Goal: Information Seeking & Learning: Learn about a topic

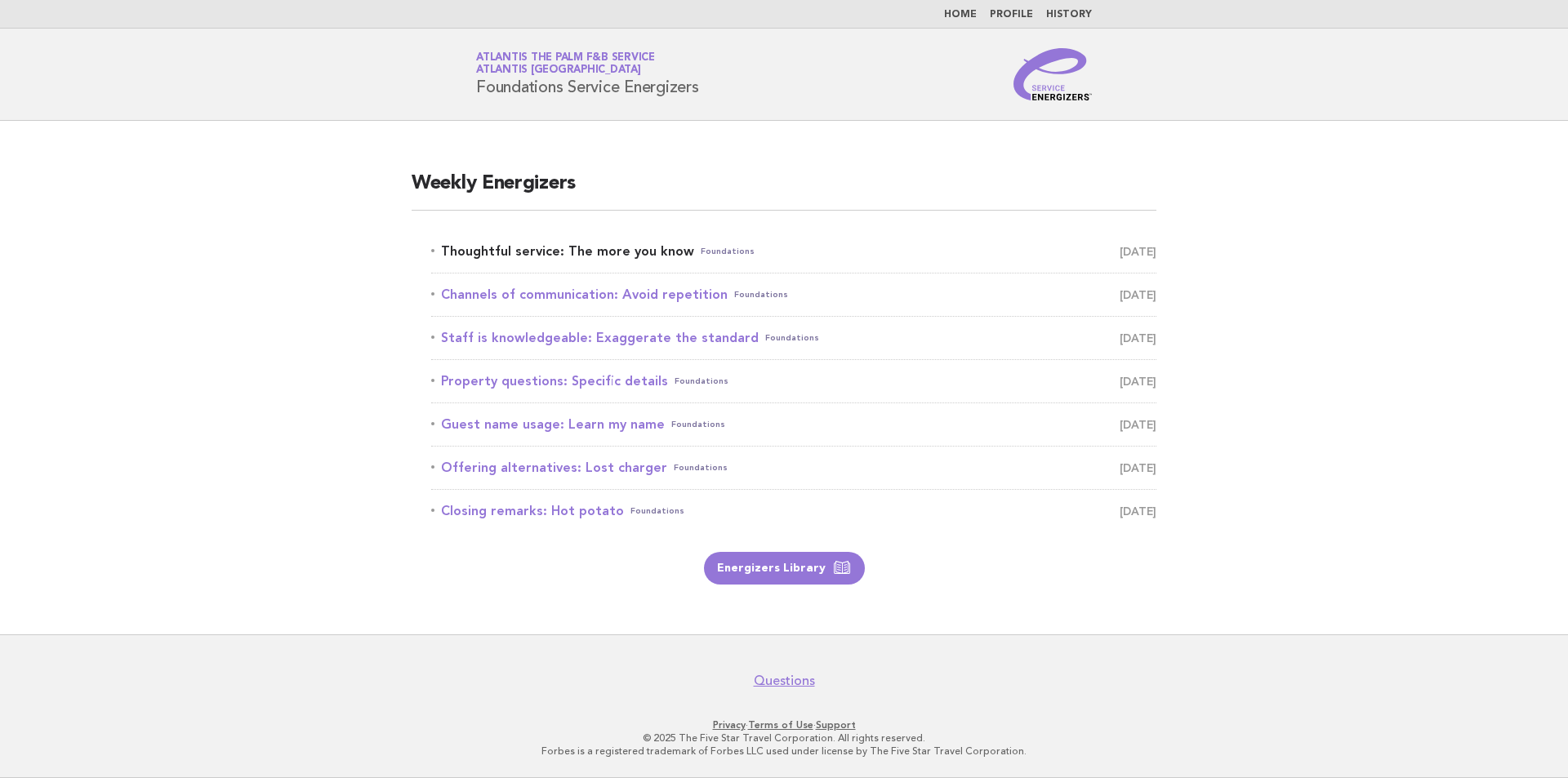
click at [615, 255] on link "Thoughtful service: The more you know Foundations September 24" at bounding box center [794, 251] width 725 height 23
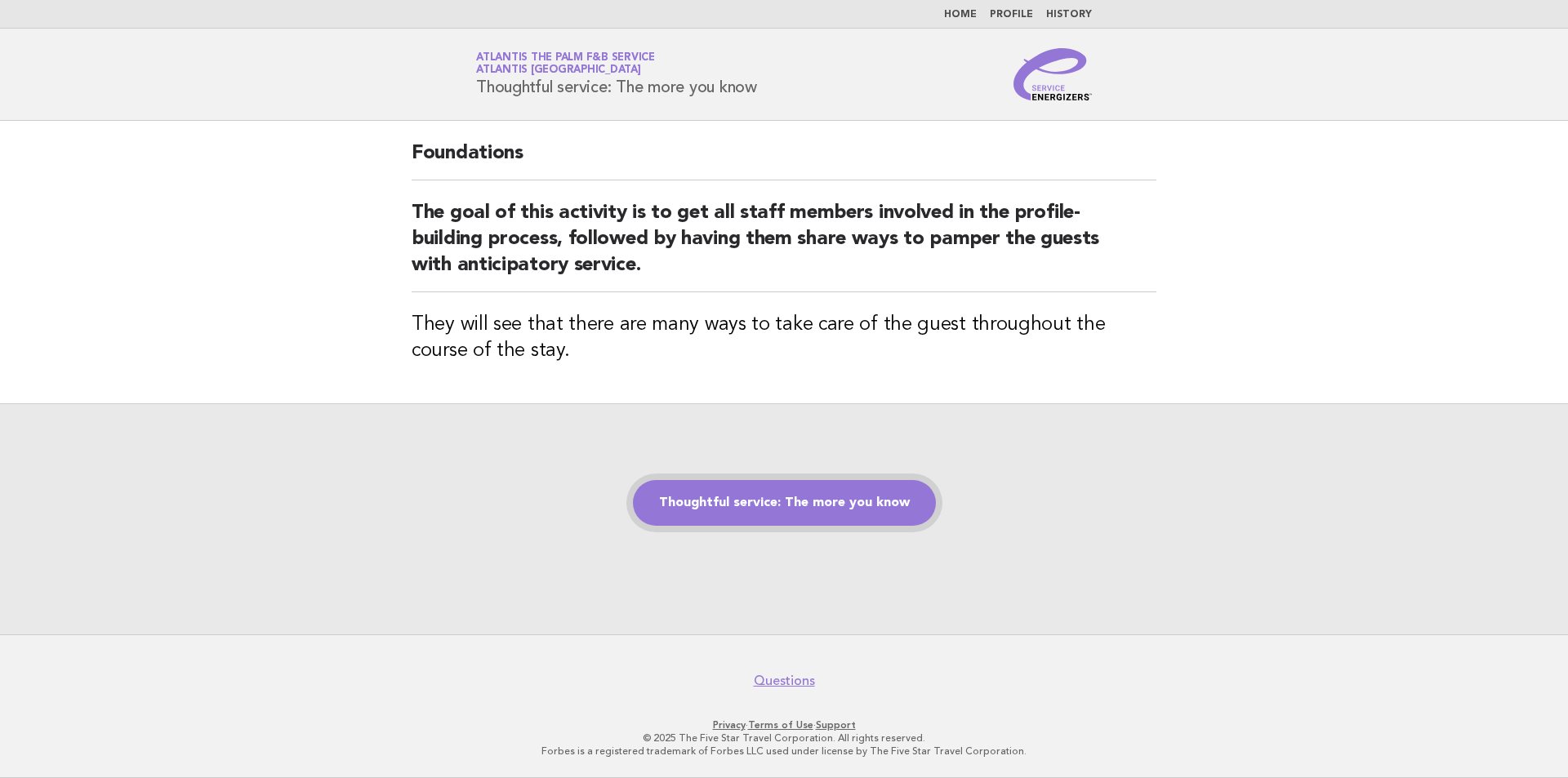
click at [736, 500] on link "Thoughtful service: The more you know" at bounding box center [784, 503] width 303 height 46
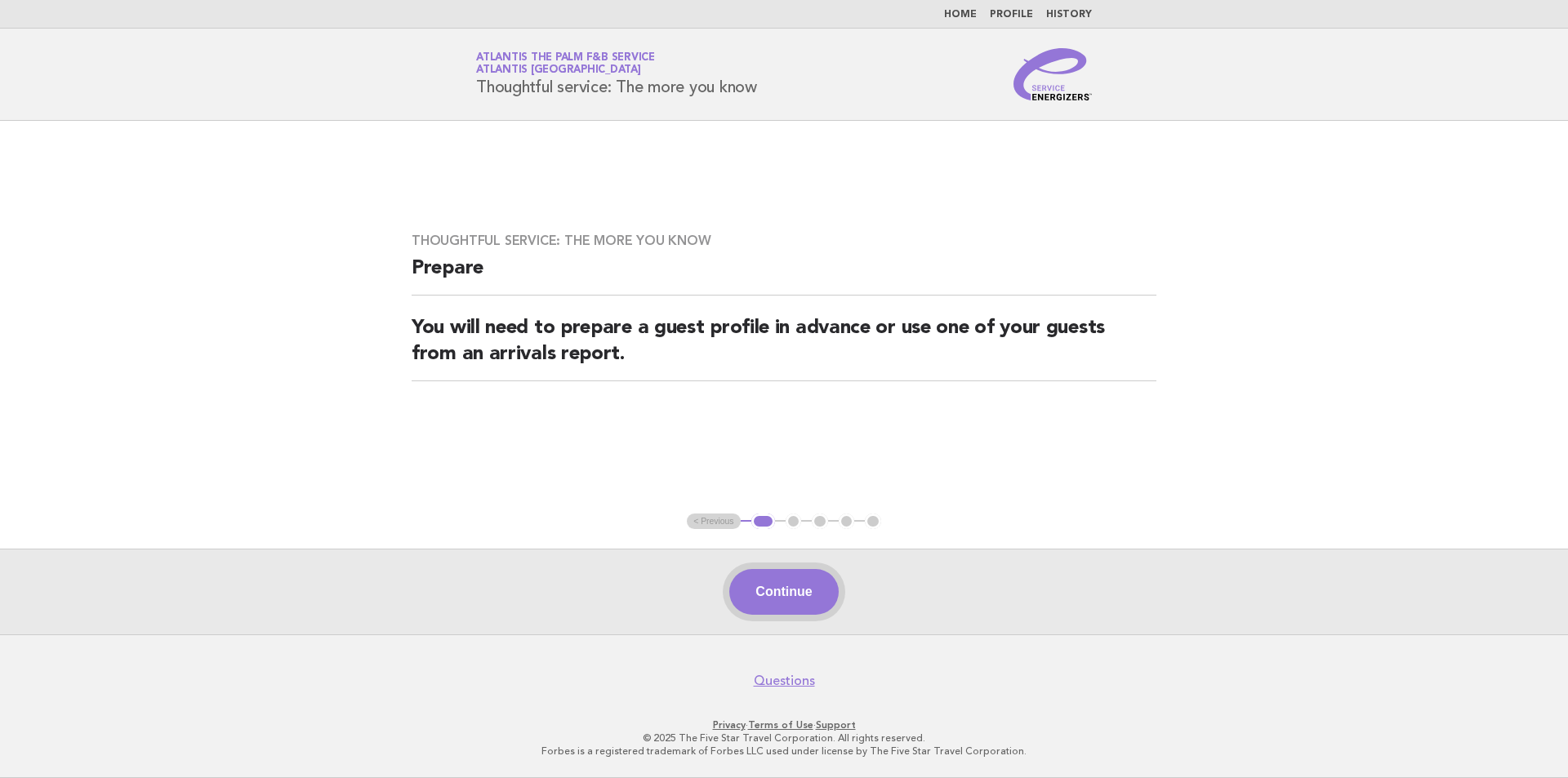
click at [785, 595] on button "Continue" at bounding box center [783, 592] width 108 height 46
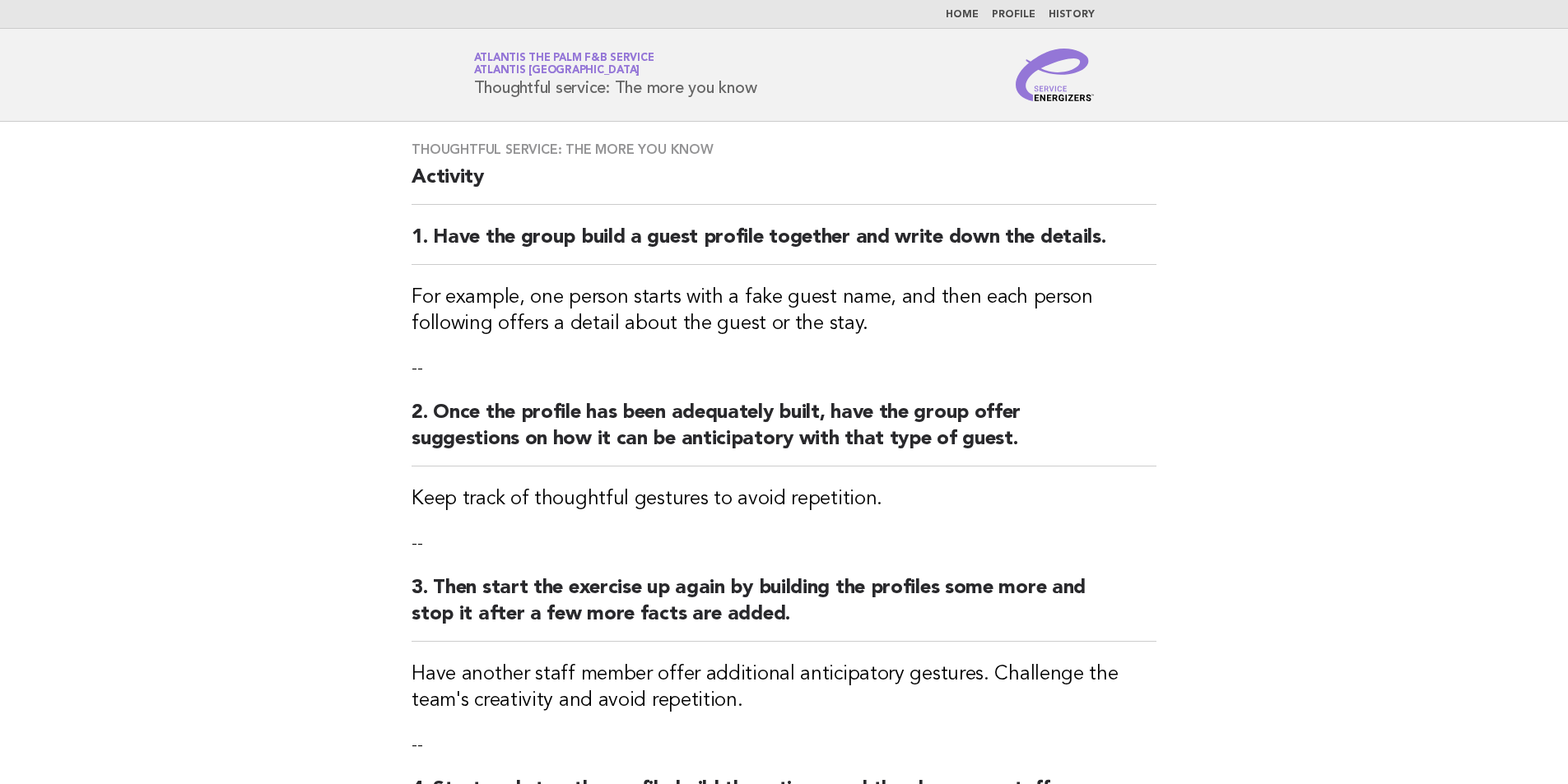
drag, startPoint x: 475, startPoint y: 83, endPoint x: 782, endPoint y: 100, distance: 307.5
click at [782, 100] on div "Service Energizers Atlantis the Palm F&B Service Atlantis [GEOGRAPHIC_DATA] Tho…" at bounding box center [784, 75] width 667 height 53
copy h1 "Thoughtful service: The more you know"
click at [638, 122] on body "Home Profile History Service Energizers Atlantis the Palm F&B Service Atlantis …" at bounding box center [784, 598] width 1568 height 1196
drag, startPoint x: 1098, startPoint y: 98, endPoint x: 1022, endPoint y: 105, distance: 76.3
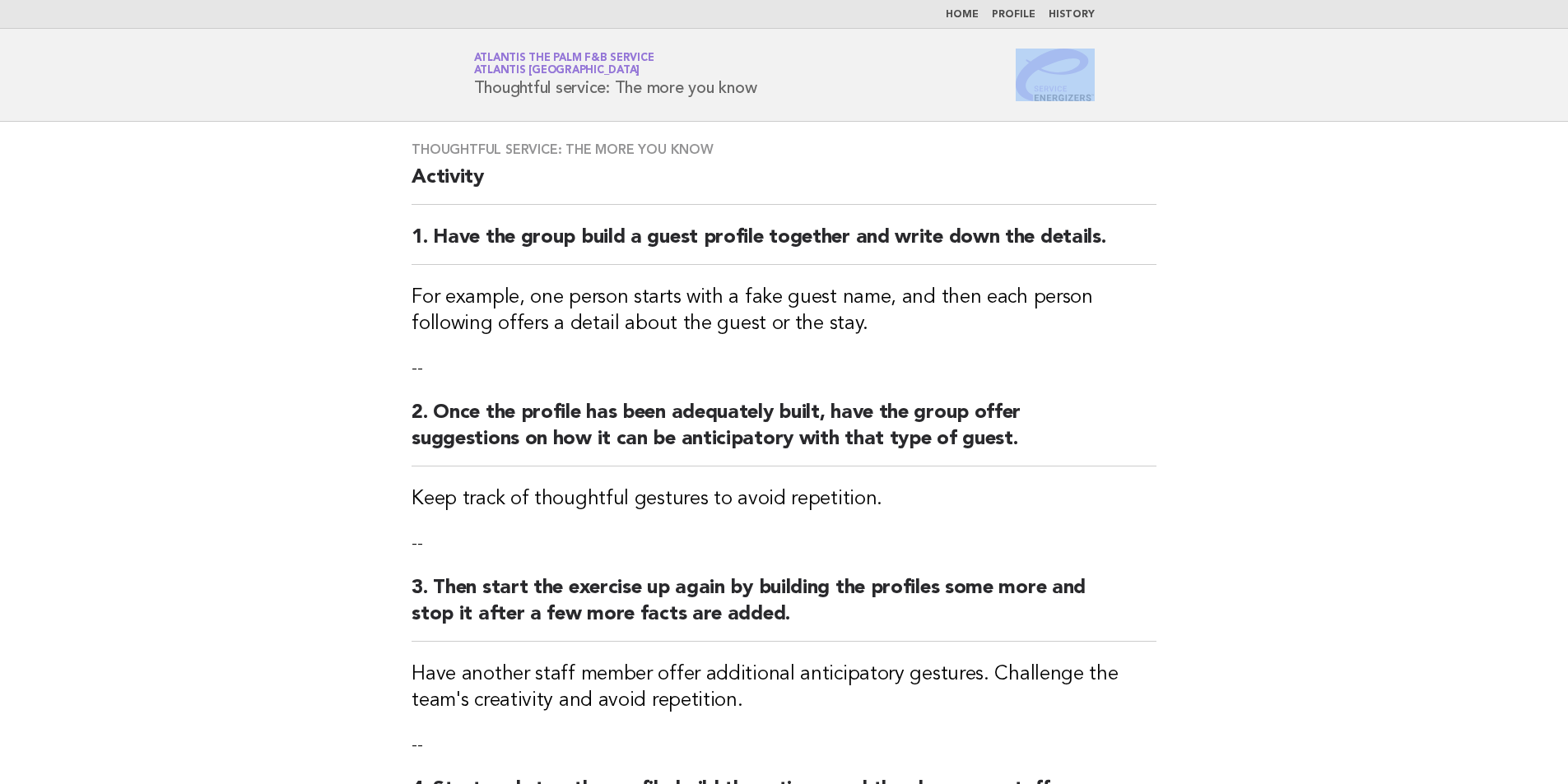
click at [1022, 105] on header "Service Energizers Atlantis the Palm F&B Service Atlantis [GEOGRAPHIC_DATA] Tho…" at bounding box center [784, 75] width 1568 height 93
click at [1042, 108] on header "Service Energizers Atlantis the Palm F&B Service Atlantis [GEOGRAPHIC_DATA] Tho…" at bounding box center [784, 75] width 1568 height 93
click at [478, 182] on h2 "Activity" at bounding box center [784, 185] width 745 height 40
drag, startPoint x: 768, startPoint y: 86, endPoint x: 473, endPoint y: 94, distance: 295.1
click at [473, 94] on div "Service Energizers Atlantis the Palm F&B Service Atlantis [GEOGRAPHIC_DATA] Tho…" at bounding box center [784, 75] width 667 height 53
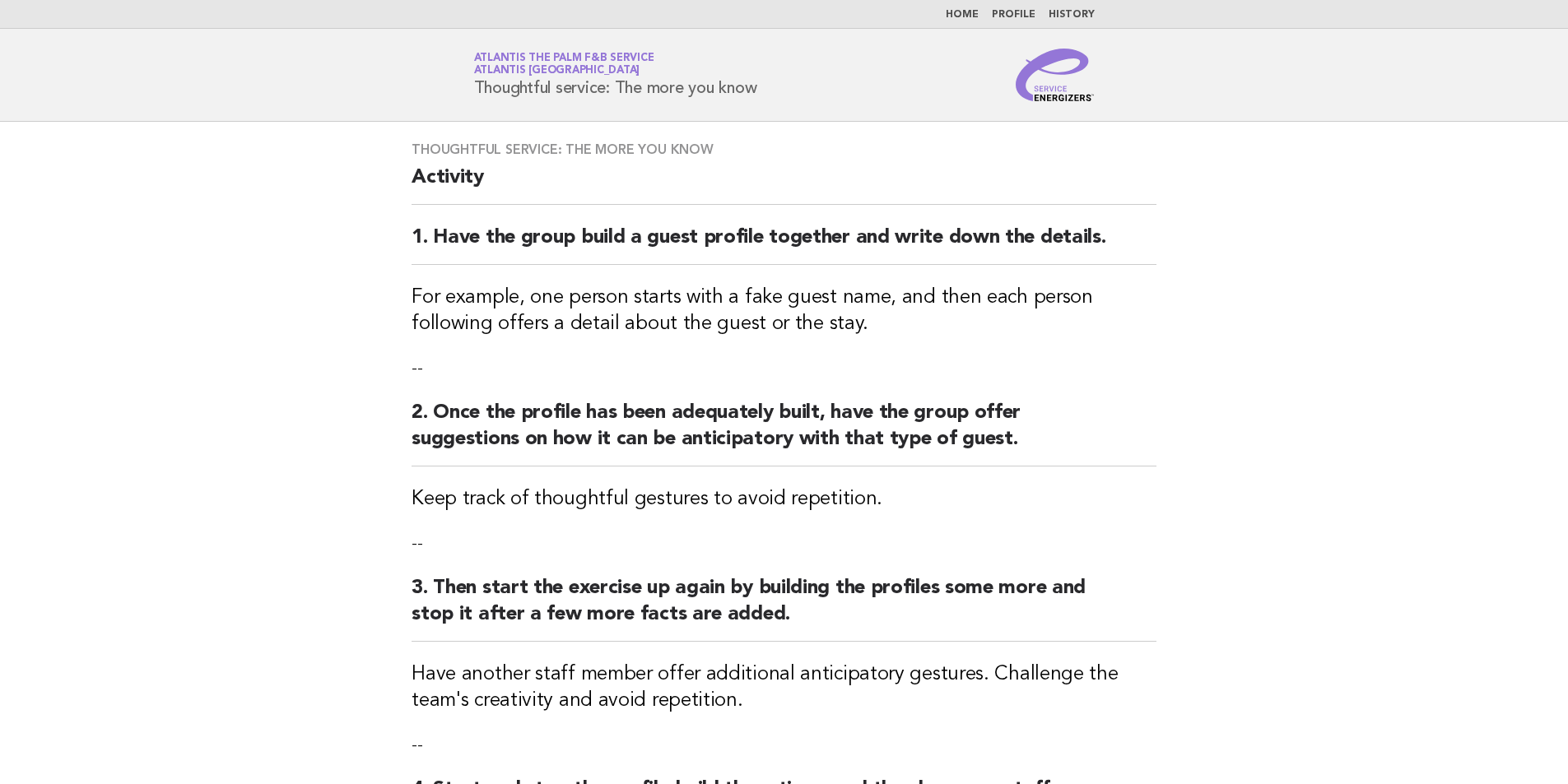
copy h1 "Thoughtful service: The more you know"
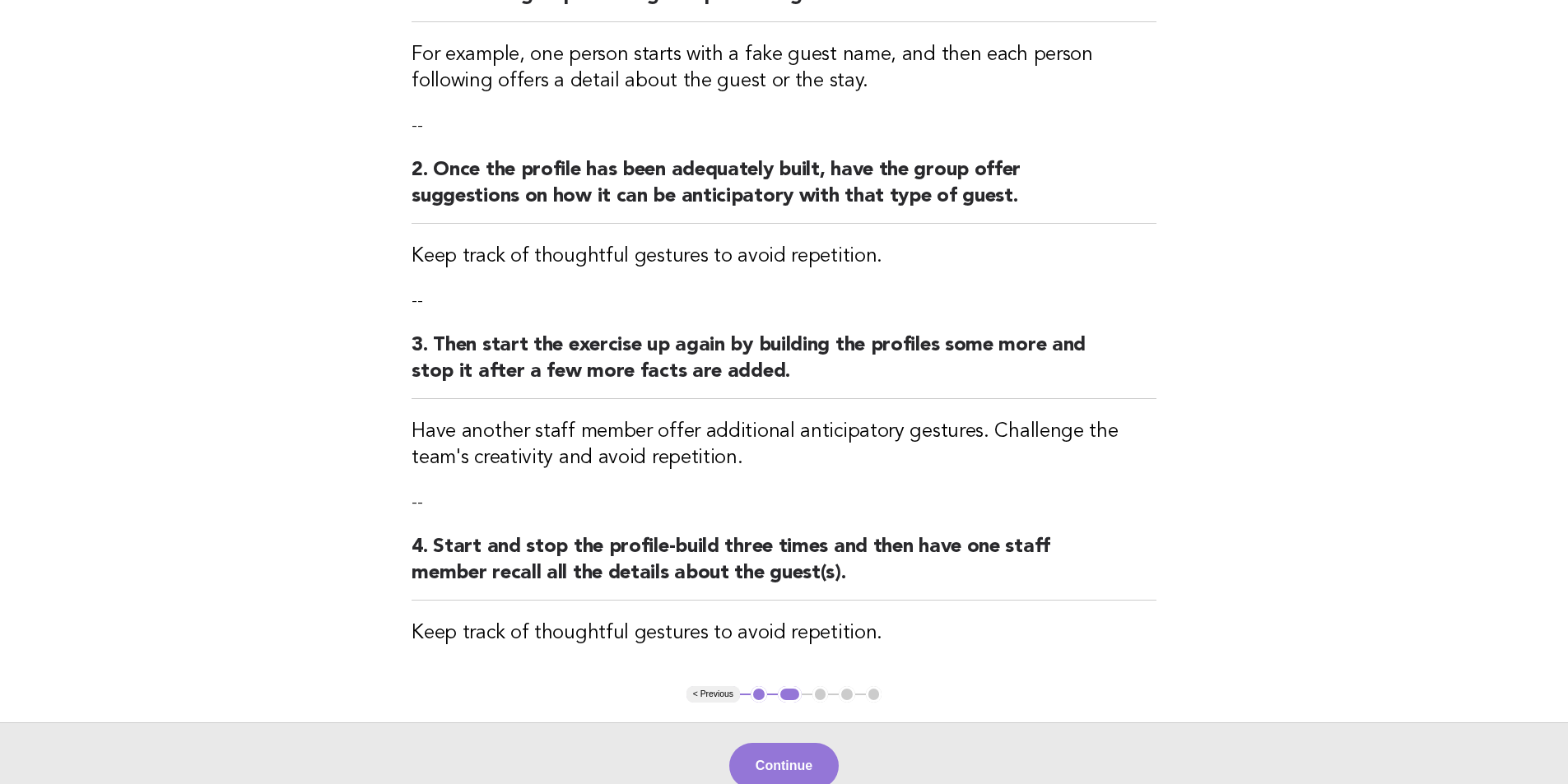
scroll to position [411, 0]
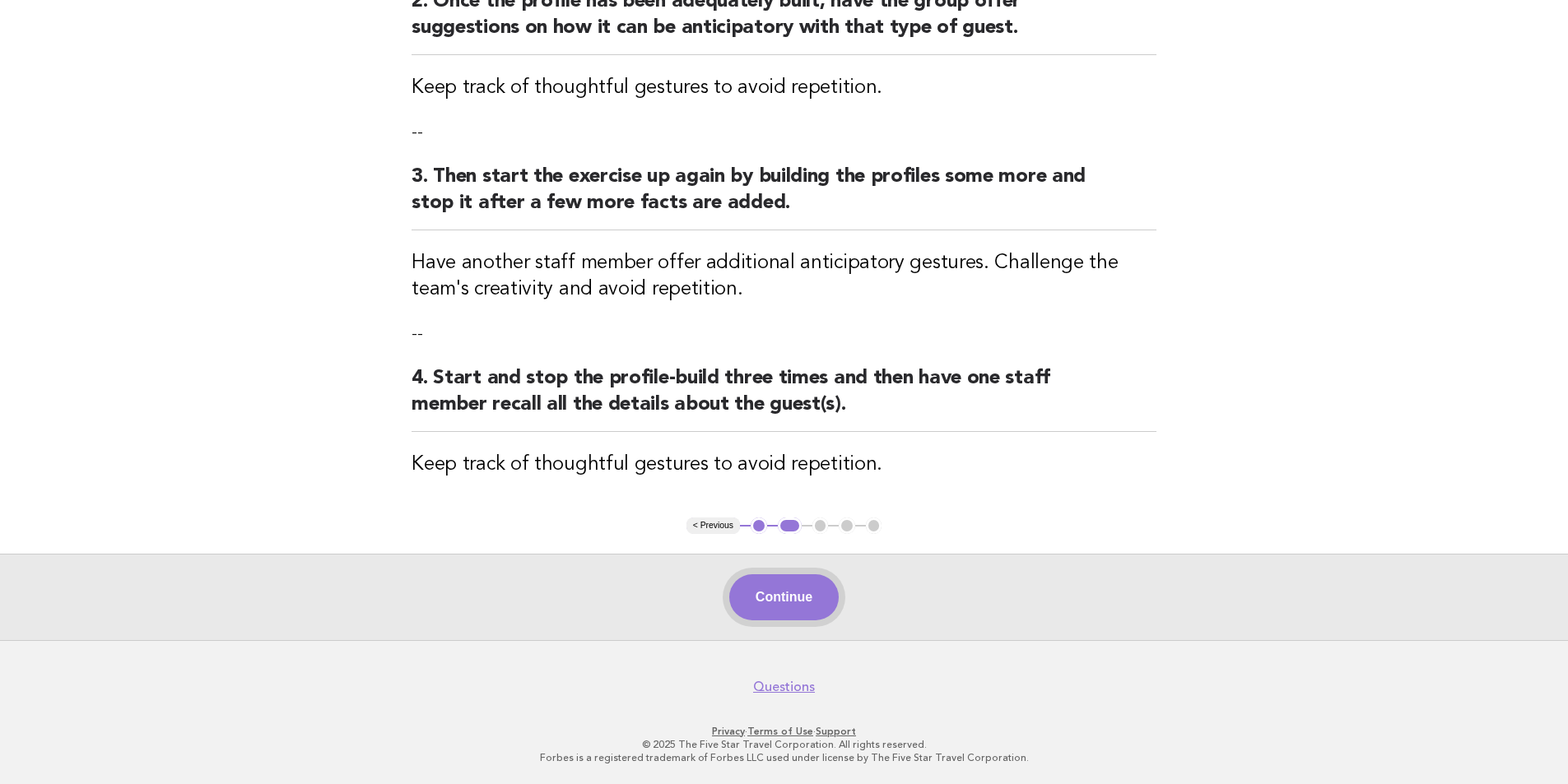
click at [779, 597] on button "Continue" at bounding box center [784, 597] width 109 height 46
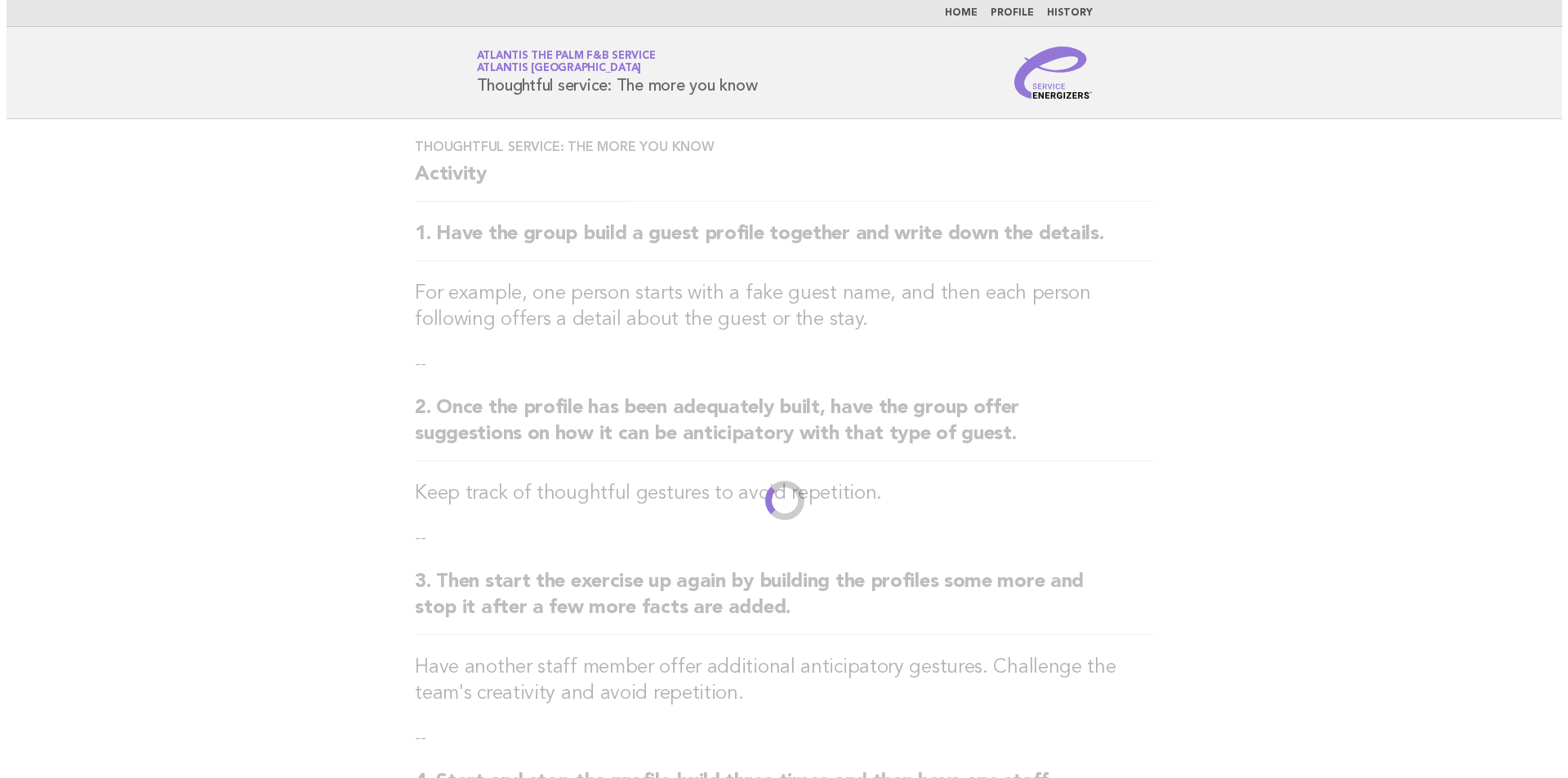
scroll to position [0, 0]
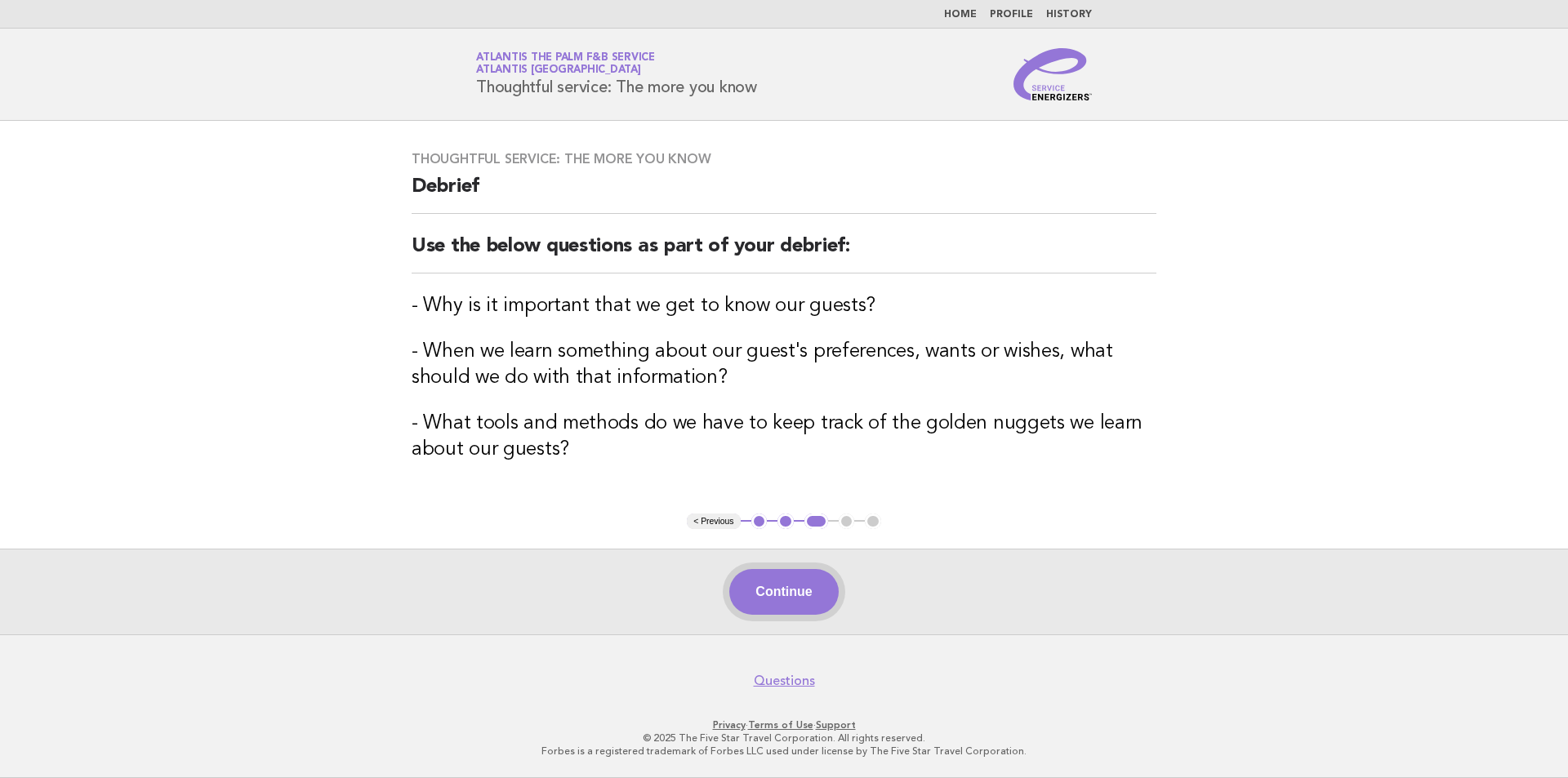
click at [802, 593] on button "Continue" at bounding box center [783, 592] width 108 height 46
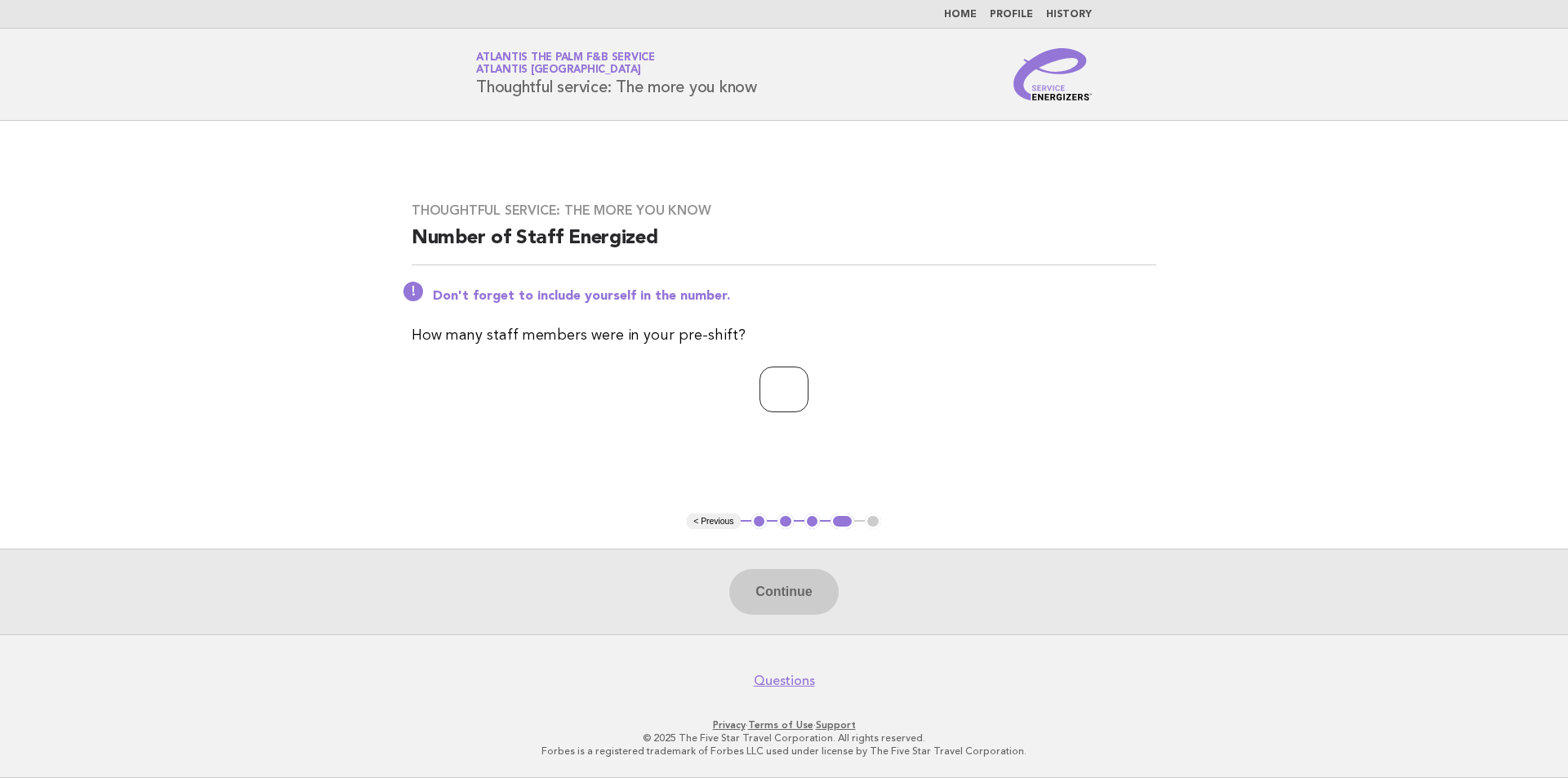
click at [799, 369] on input "number" at bounding box center [783, 389] width 49 height 46
type input "**"
click at [1063, 370] on p "**" at bounding box center [784, 389] width 745 height 46
click at [776, 586] on button "Continue" at bounding box center [783, 592] width 108 height 46
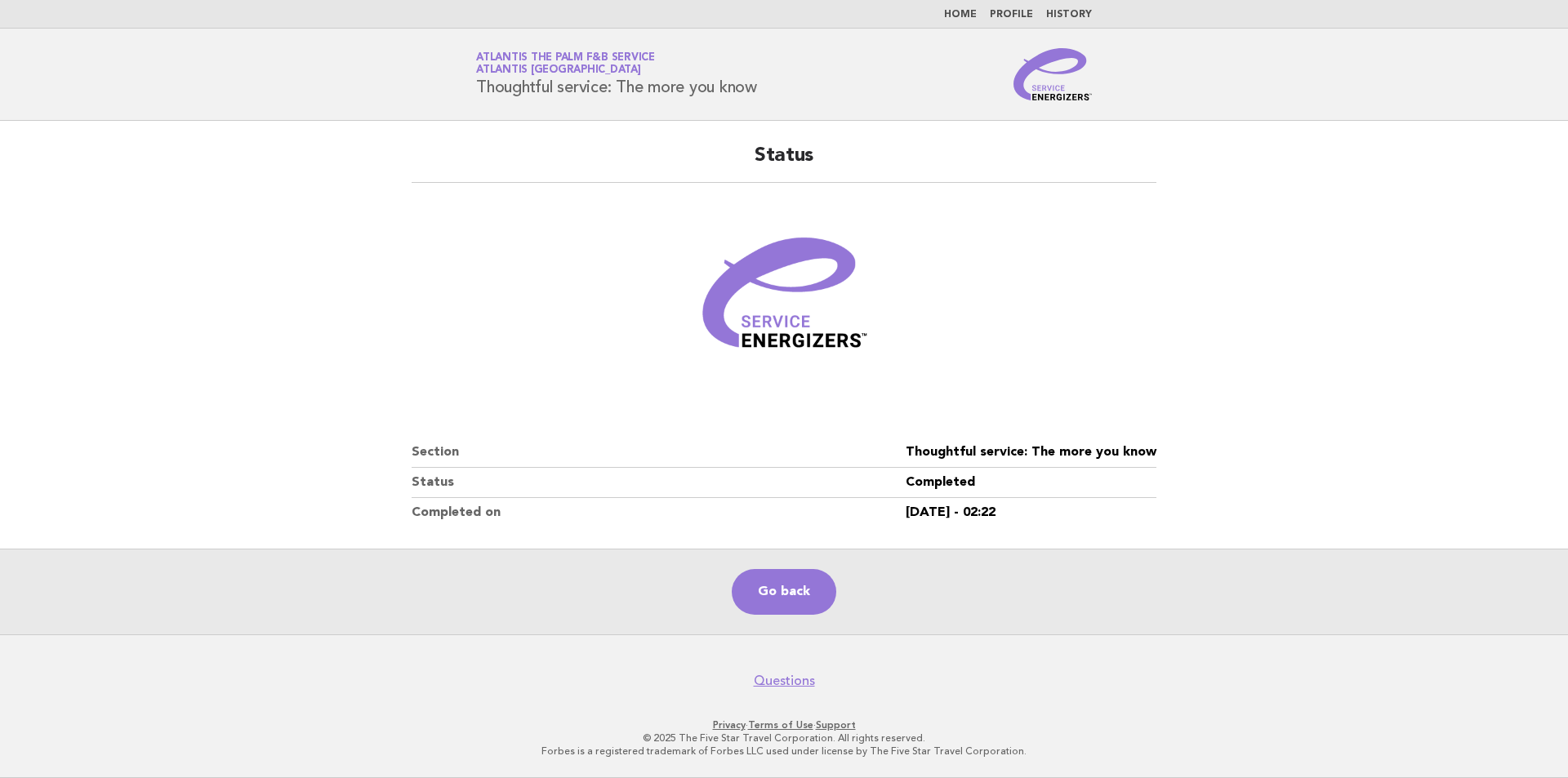
click at [1016, 328] on figure at bounding box center [784, 301] width 745 height 196
